Goal: Information Seeking & Learning: Learn about a topic

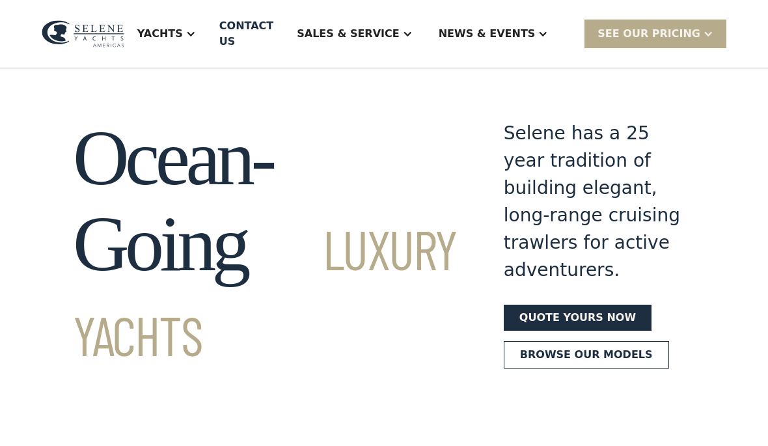
click at [561, 365] on link "Browse our models" at bounding box center [586, 354] width 165 height 27
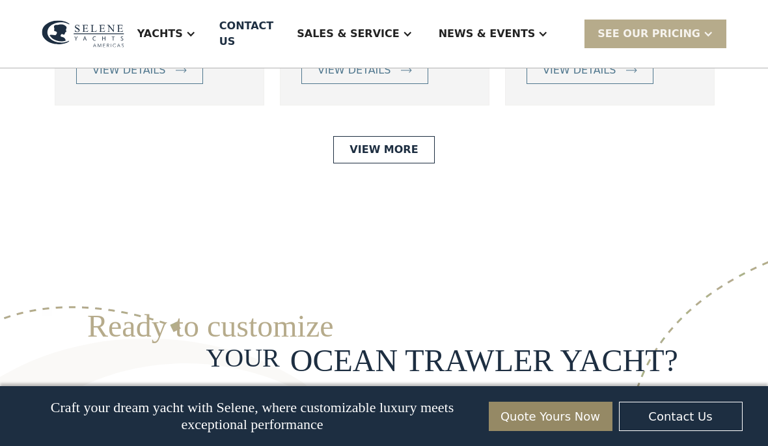
scroll to position [3068, 0]
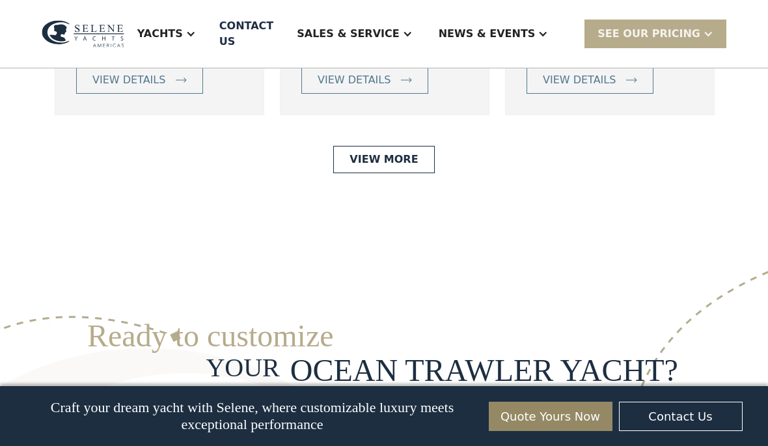
click at [381, 173] on link "View More" at bounding box center [383, 159] width 101 height 27
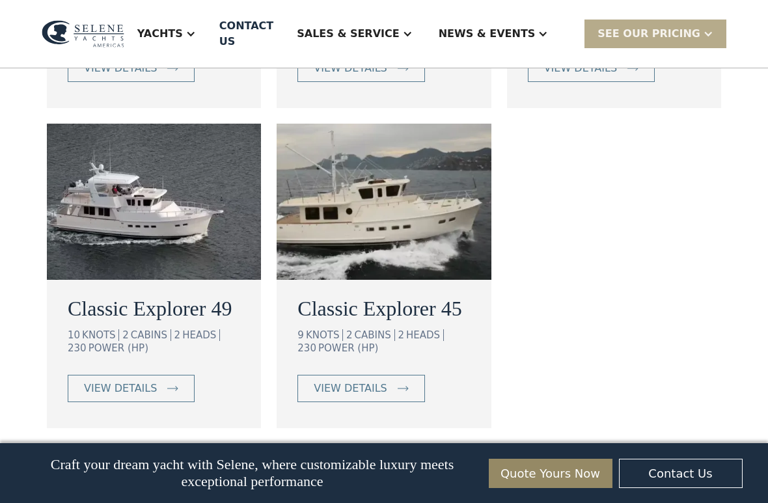
scroll to position [1148, 0]
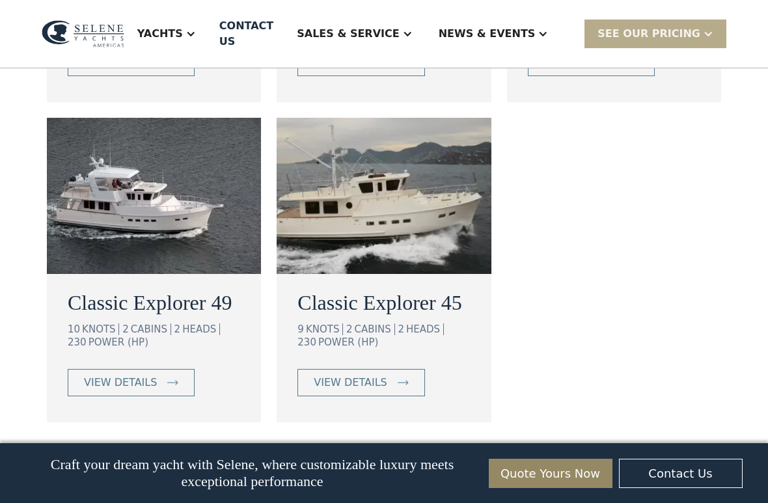
click at [132, 375] on div "view details" at bounding box center [120, 383] width 73 height 16
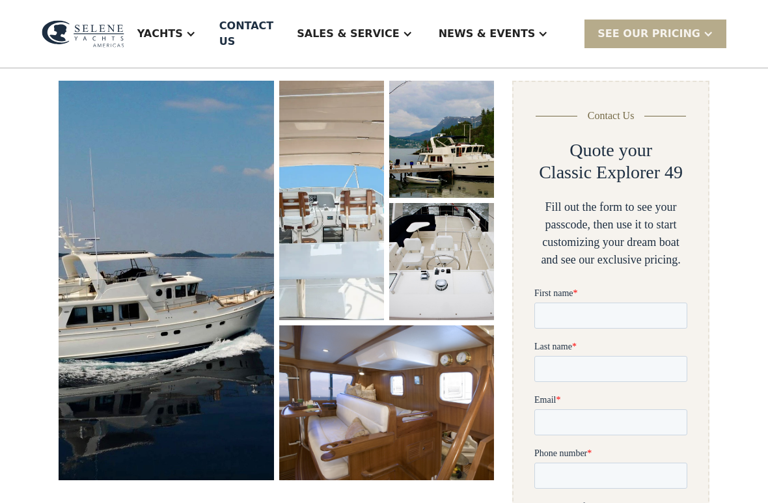
scroll to position [176, 0]
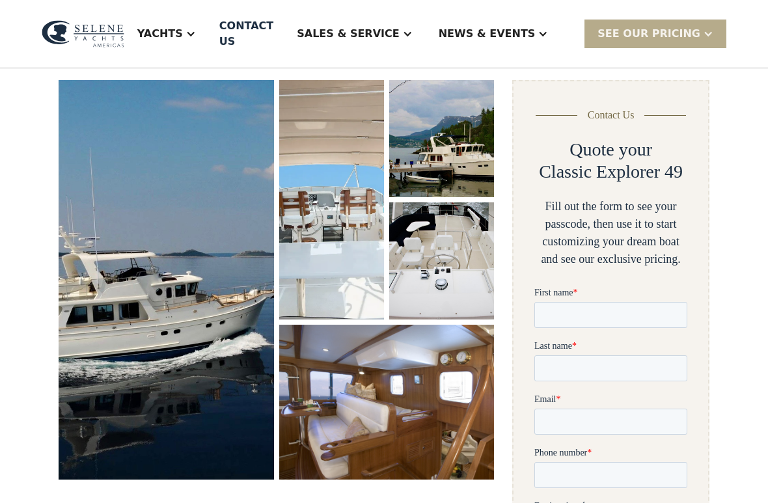
click at [186, 389] on img "open lightbox" at bounding box center [166, 280] width 215 height 400
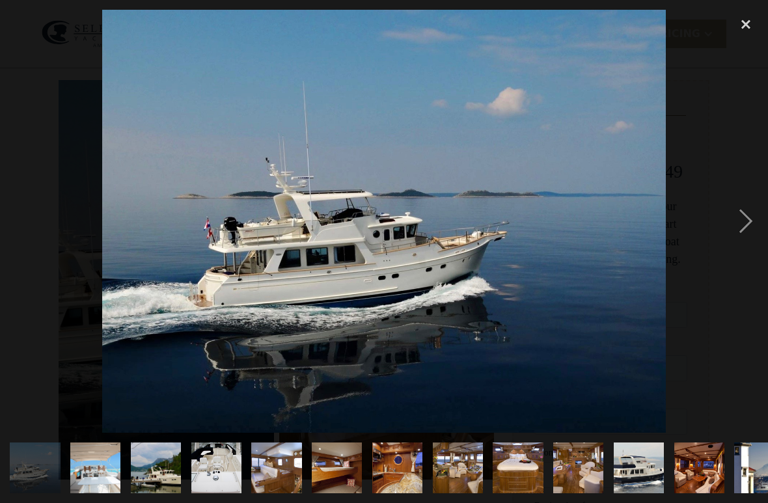
click at [499, 310] on img at bounding box center [384, 221] width 564 height 422
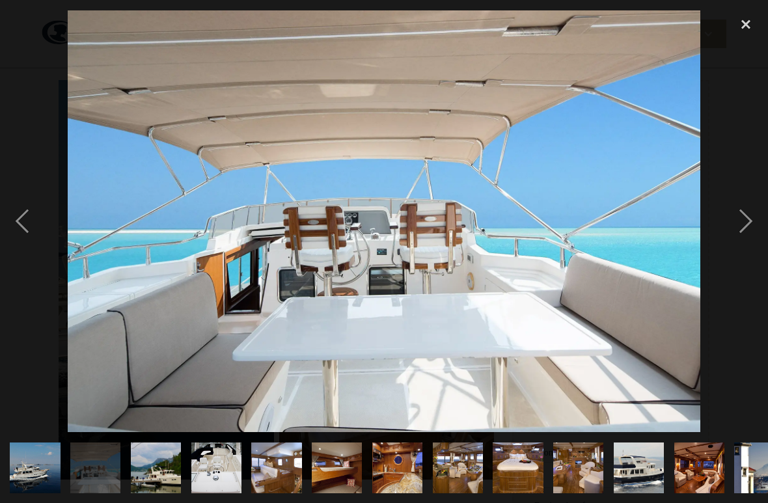
click at [542, 326] on img at bounding box center [384, 221] width 632 height 422
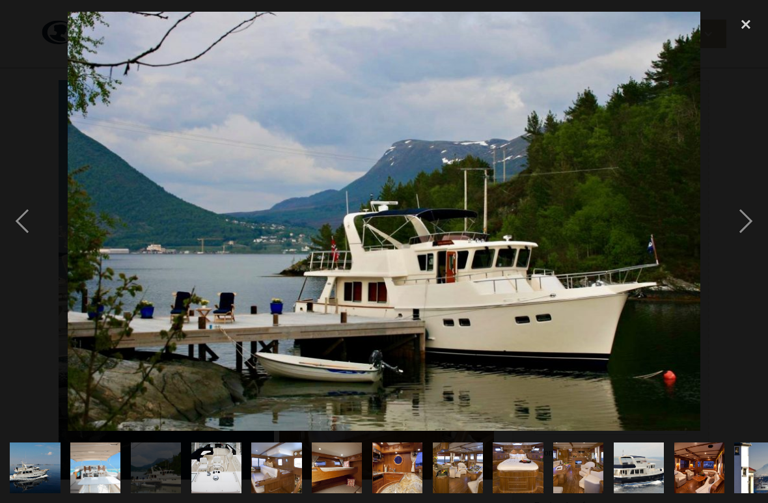
click at [747, 225] on div "next image" at bounding box center [746, 221] width 44 height 422
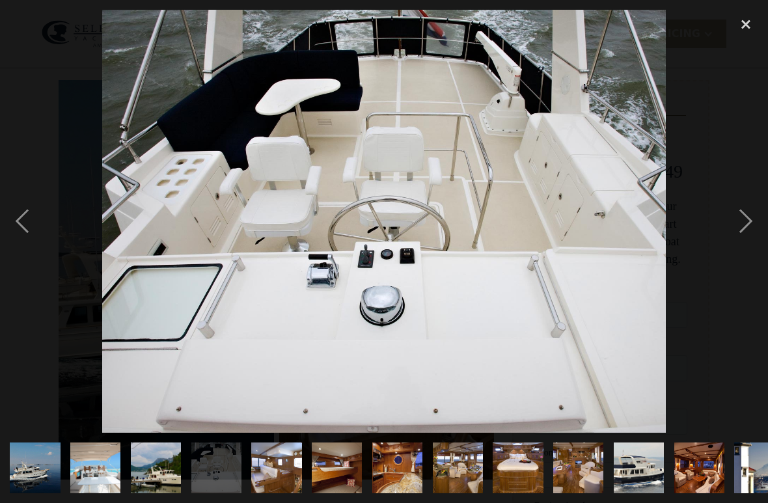
scroll to position [0, 0]
click at [732, 223] on div "next image" at bounding box center [746, 221] width 44 height 422
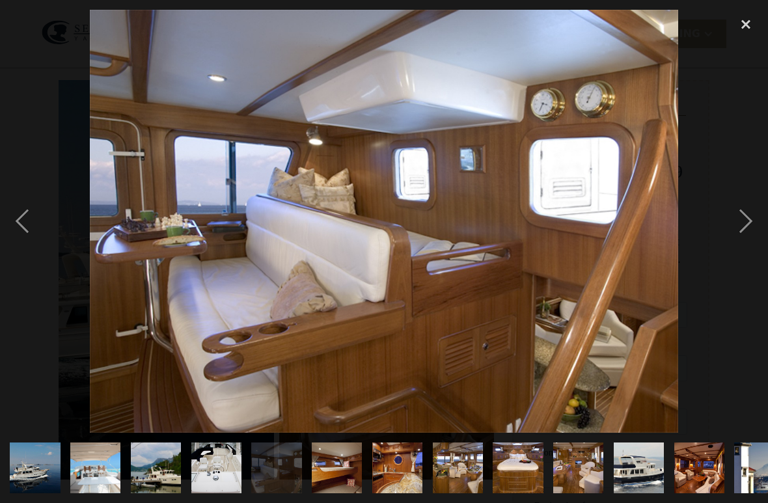
click at [741, 226] on div "next image" at bounding box center [746, 221] width 44 height 422
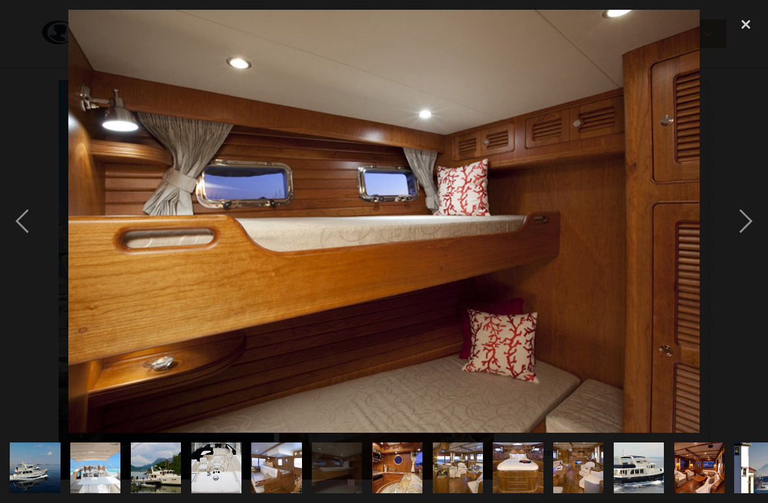
click at [728, 232] on div "next image" at bounding box center [746, 221] width 44 height 422
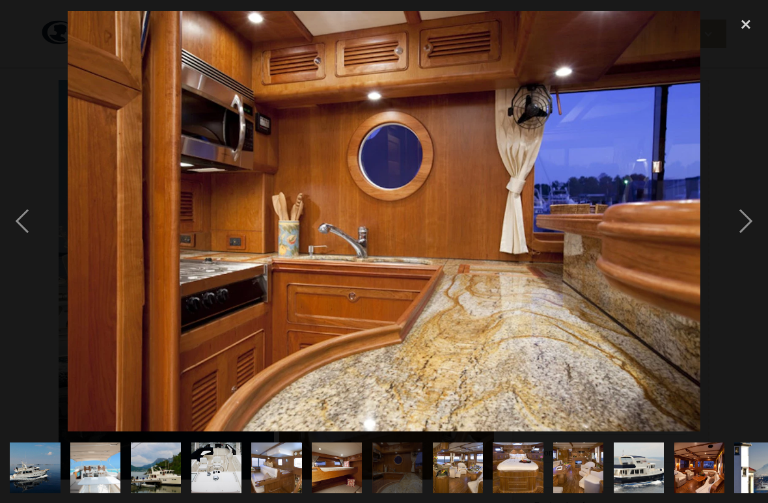
click at [740, 228] on div "next image" at bounding box center [746, 221] width 44 height 422
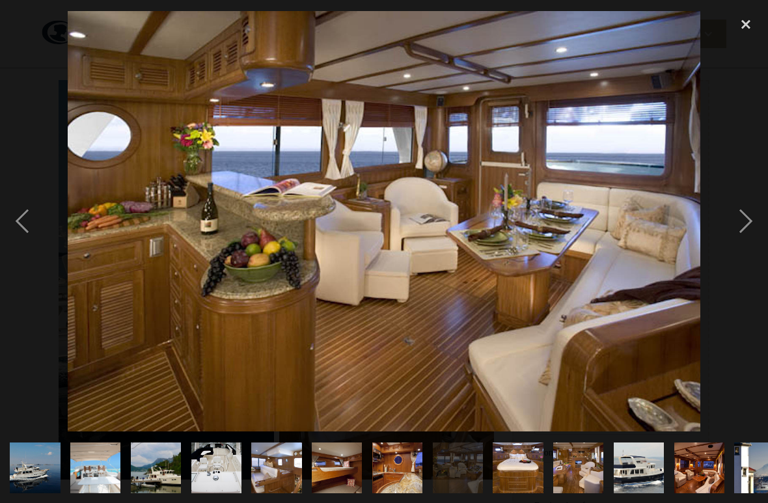
click at [738, 226] on div "next image" at bounding box center [746, 221] width 44 height 422
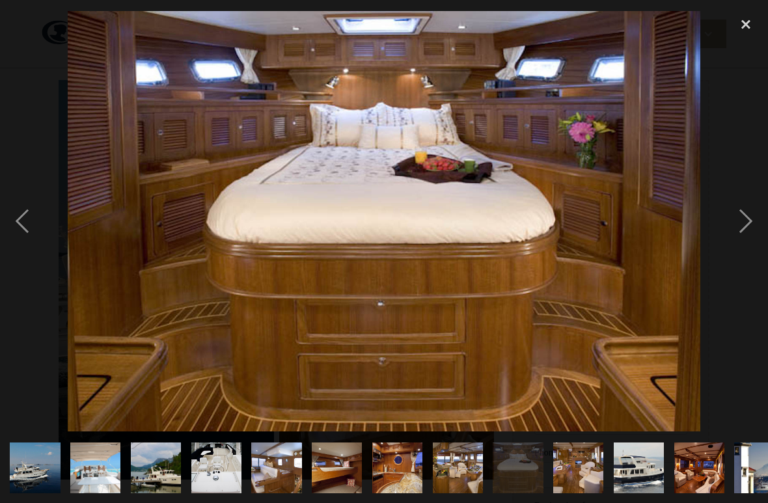
click at [737, 24] on div "close lightbox" at bounding box center [746, 24] width 44 height 29
